Goal: Task Accomplishment & Management: Use online tool/utility

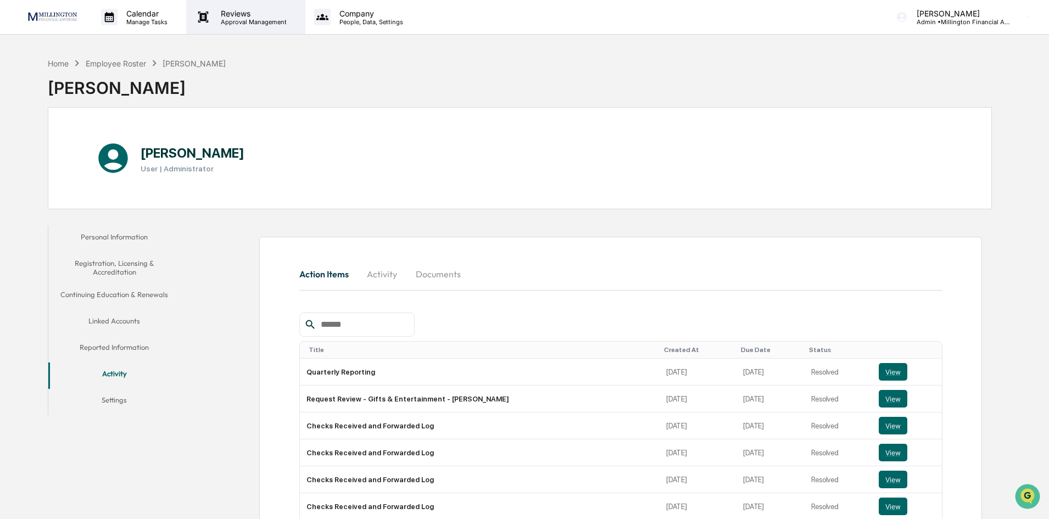
click at [276, 16] on p "Reviews" at bounding box center [252, 13] width 80 height 9
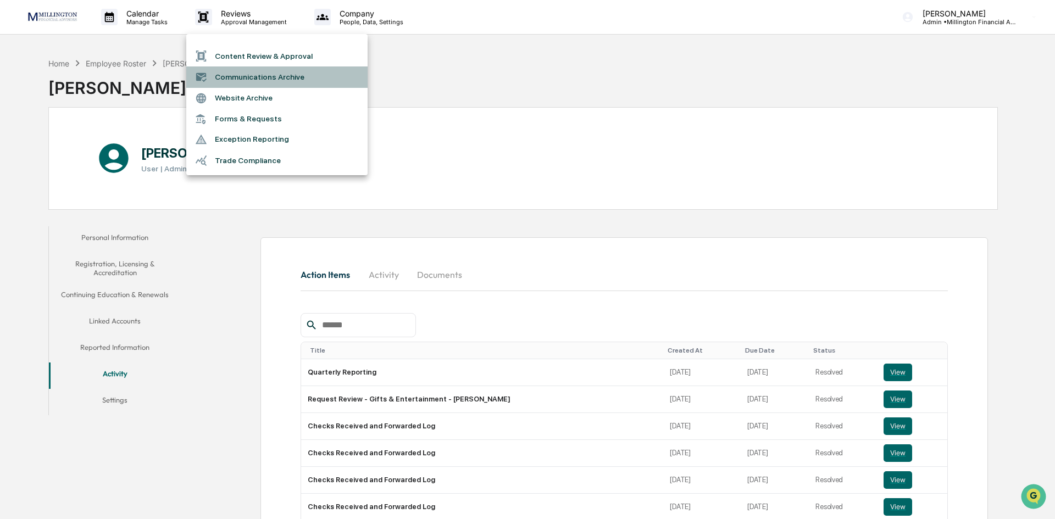
click at [250, 83] on li "Communications Archive" at bounding box center [276, 76] width 181 height 21
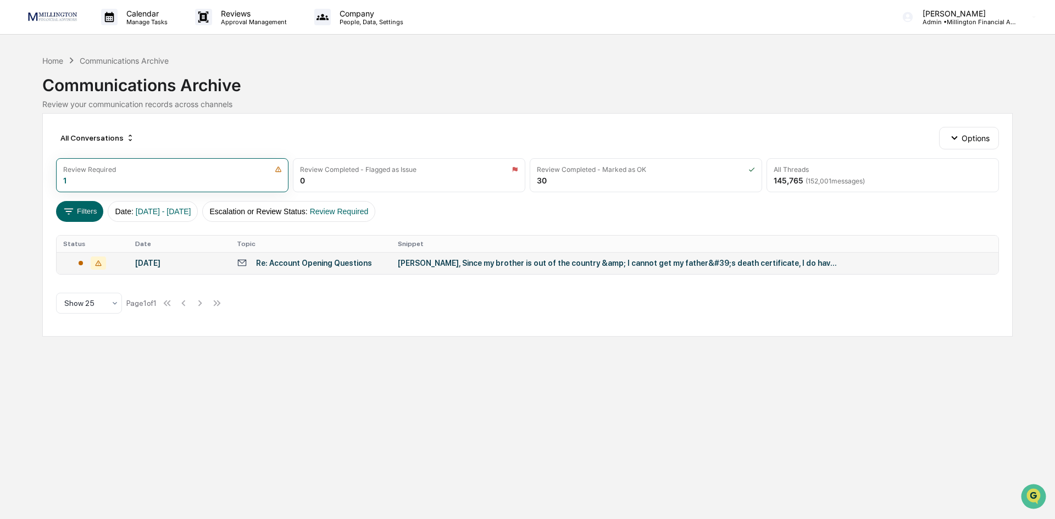
click at [168, 263] on div "[DATE]" at bounding box center [179, 263] width 88 height 9
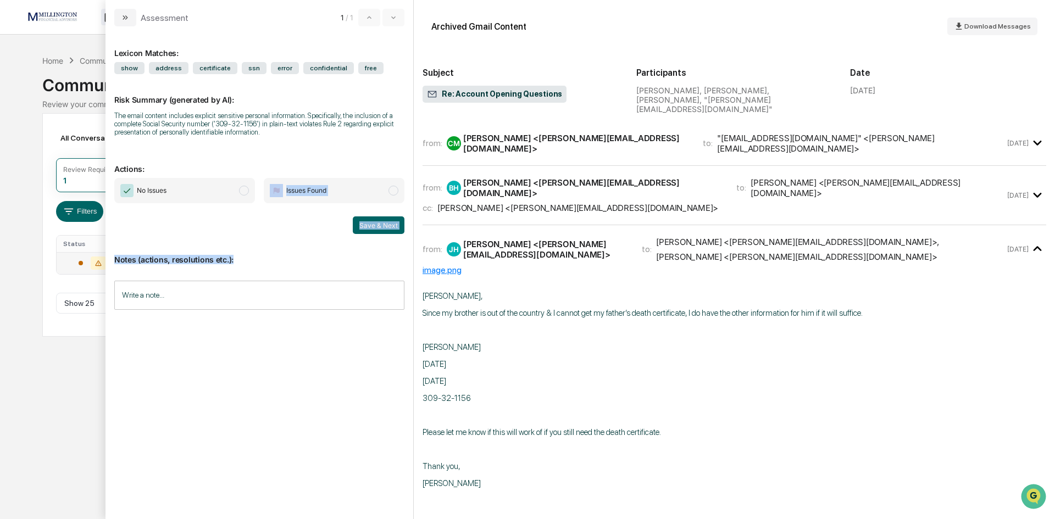
drag, startPoint x: 244, startPoint y: 187, endPoint x: 237, endPoint y: 275, distance: 87.7
click at [241, 269] on div "Lexicon Matches: show address certificate ssn error confidential free Risk Summ…" at bounding box center [259, 268] width 290 height 466
click at [226, 297] on input "Write a note..." at bounding box center [259, 295] width 290 height 29
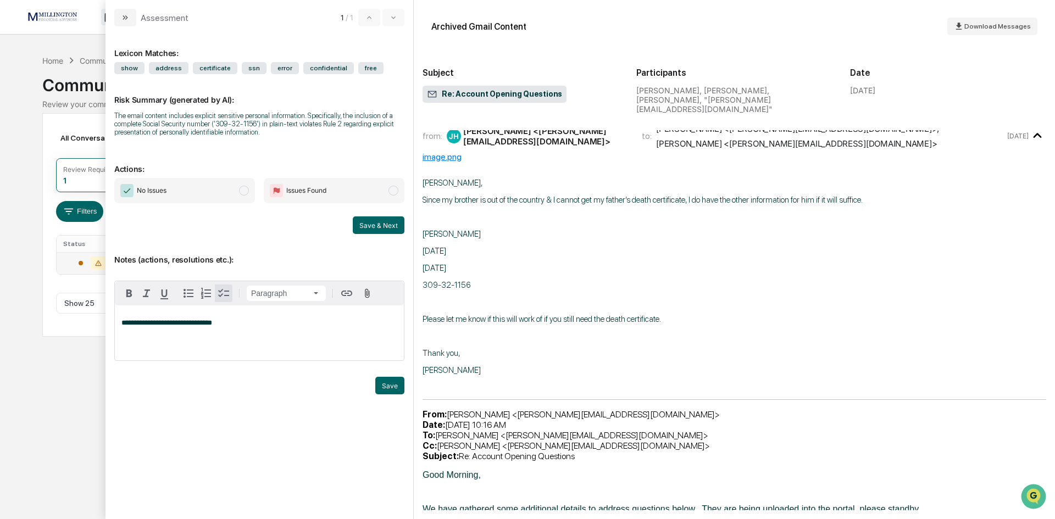
scroll to position [110, 0]
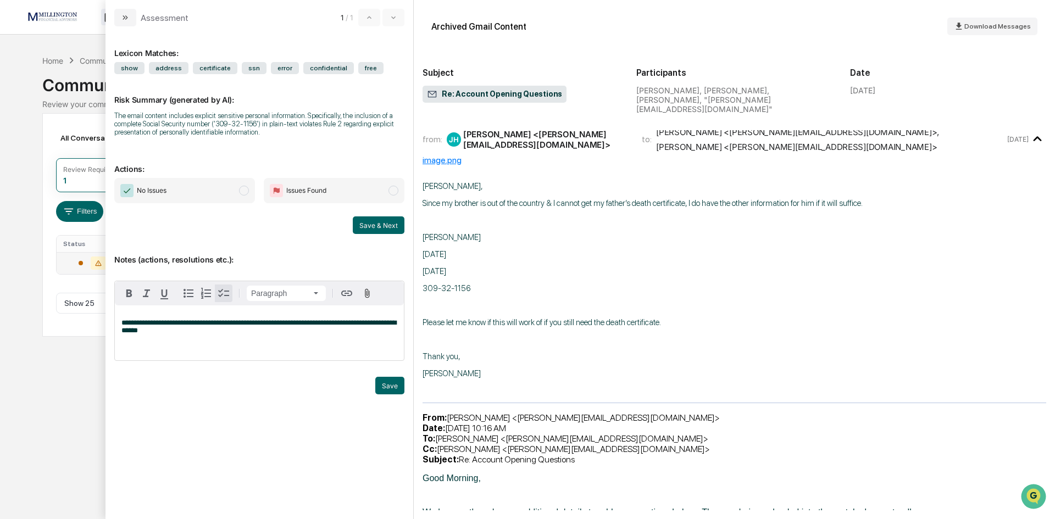
click at [238, 188] on span "No Issues" at bounding box center [184, 190] width 141 height 25
click at [397, 390] on button "Save" at bounding box center [389, 386] width 29 height 18
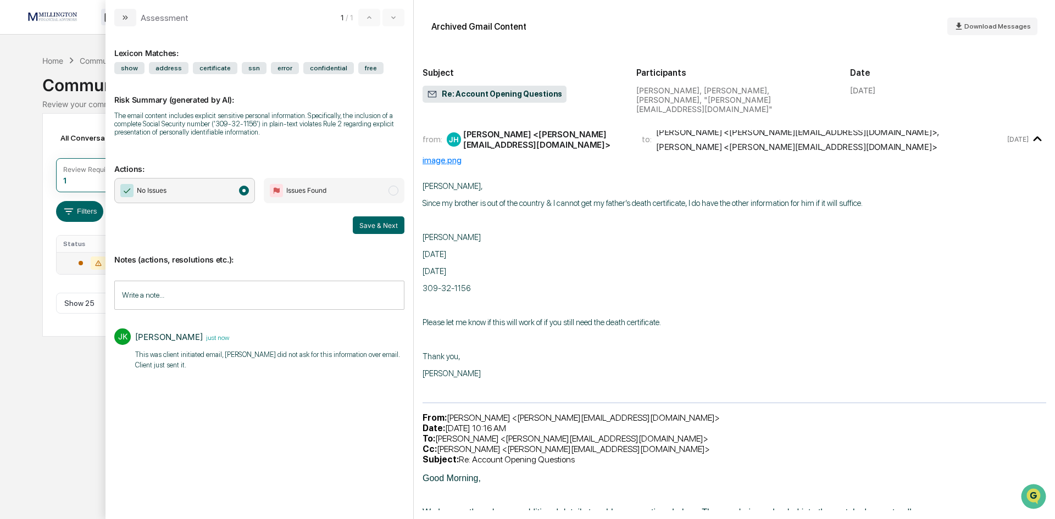
click at [35, 386] on div "Calendar Manage Tasks Reviews Approval Management Company People, Data, Setting…" at bounding box center [527, 259] width 1055 height 519
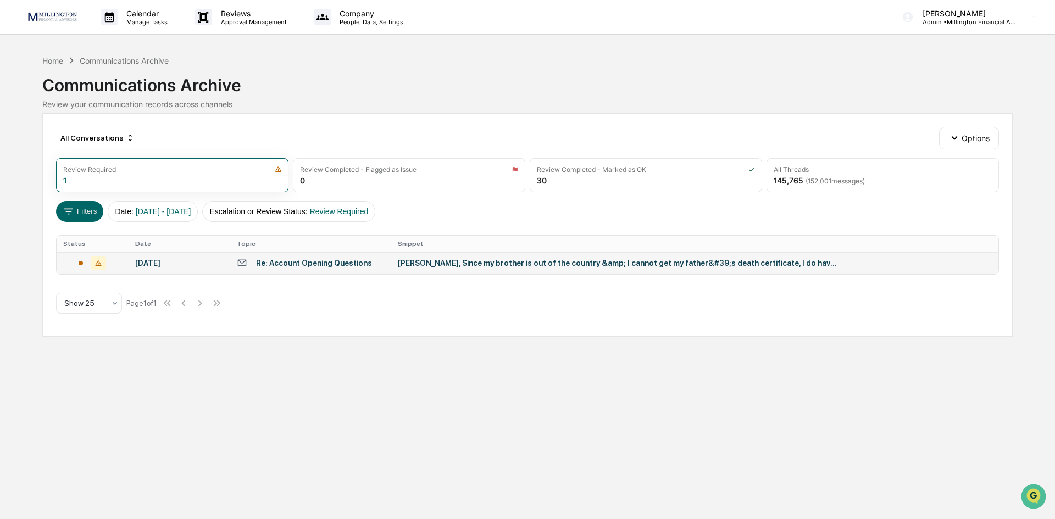
click at [192, 255] on td "[DATE]" at bounding box center [180, 263] width 102 height 22
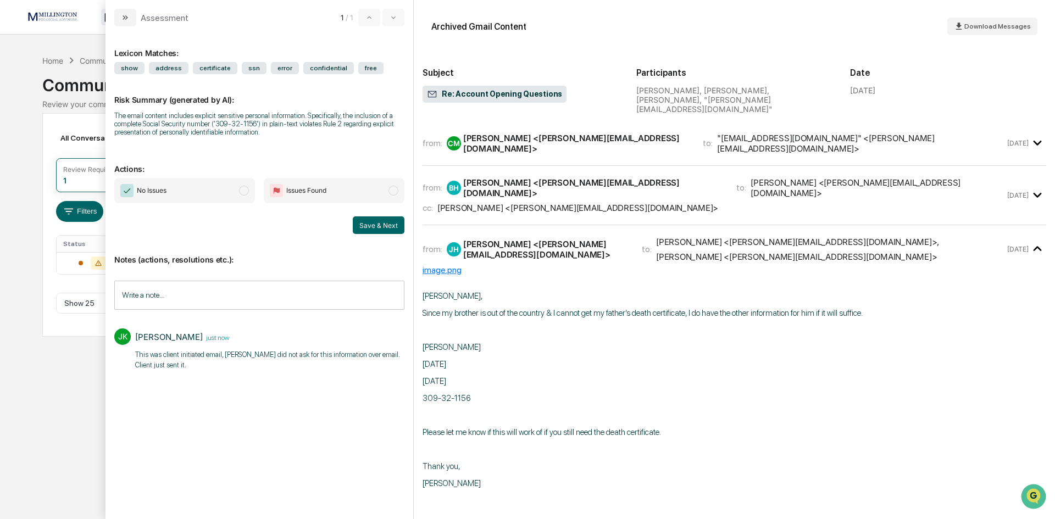
click at [248, 188] on span "modal" at bounding box center [244, 191] width 10 height 10
click at [366, 222] on button "Save & Next" at bounding box center [379, 225] width 52 height 18
